Goal: Transaction & Acquisition: Purchase product/service

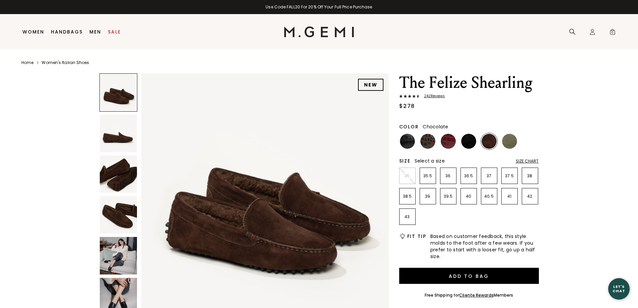
click at [299, 30] on img at bounding box center [319, 31] width 70 height 11
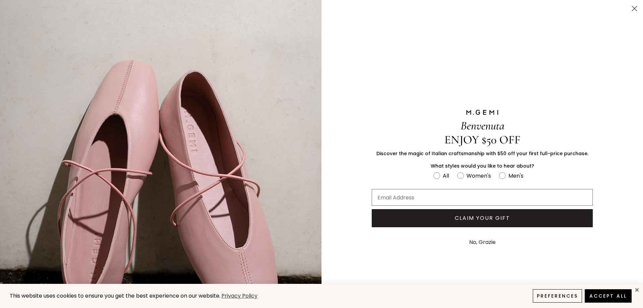
click at [632, 2] on div "Benvenuta ENJOY $50 OFF Discover the magic of Italian craftsmanship with $50 of…" at bounding box center [321, 180] width 643 height 360
click at [629, 7] on circle "Close dialog" at bounding box center [634, 8] width 11 height 11
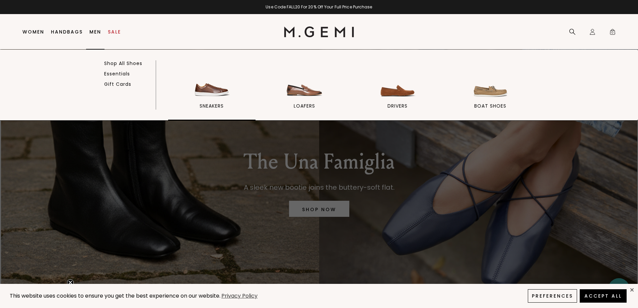
click at [217, 104] on span "sneakers" at bounding box center [212, 106] width 24 height 6
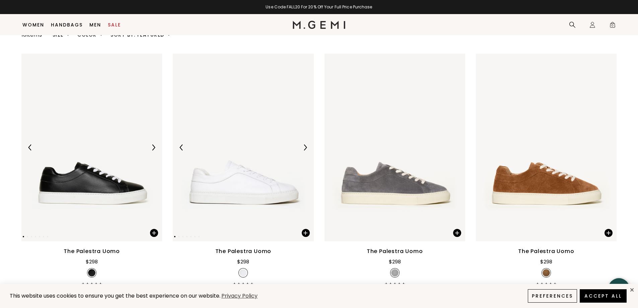
scroll to position [120, 0]
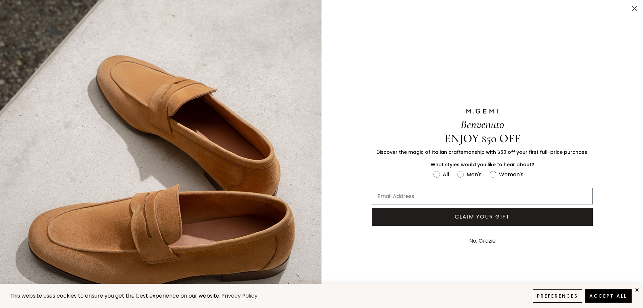
click at [632, 9] on icon "Close dialog" at bounding box center [634, 8] width 5 height 5
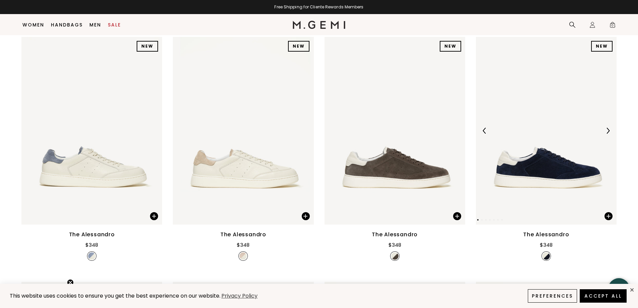
scroll to position [622, 0]
